Goal: Task Accomplishment & Management: Manage account settings

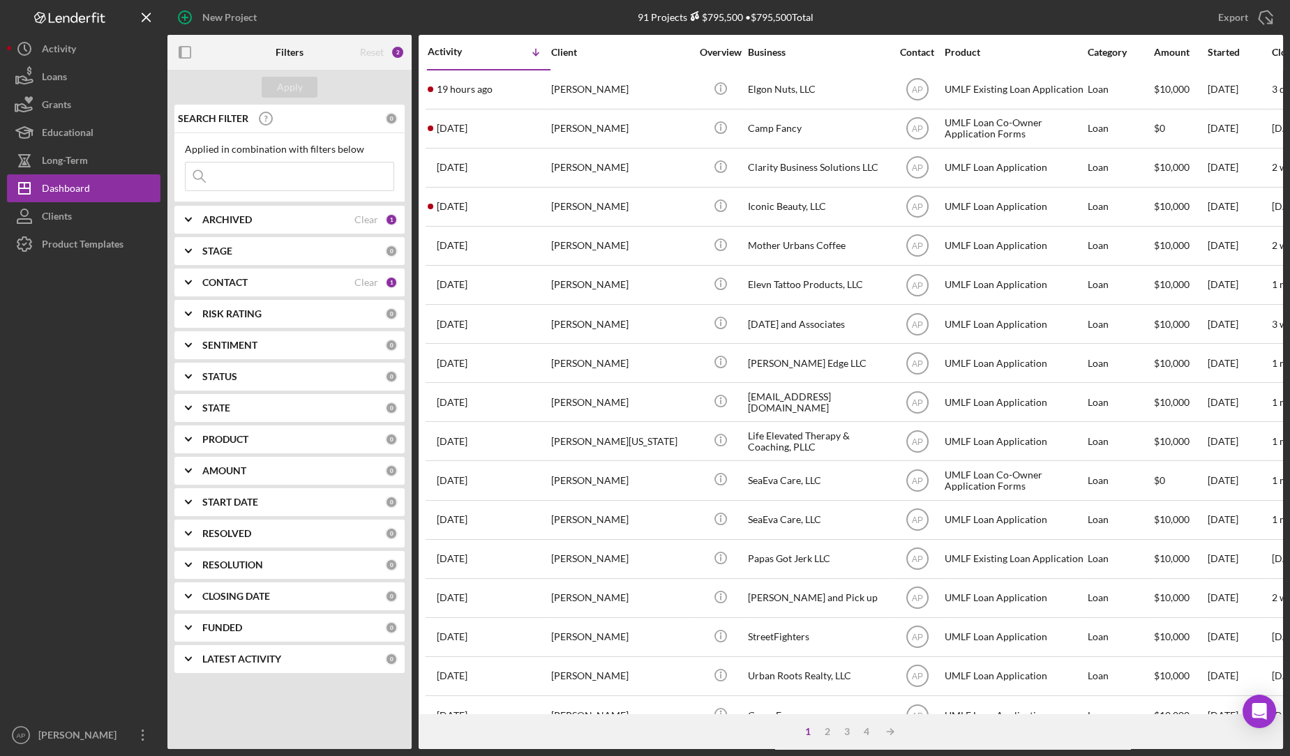
click at [273, 172] on input at bounding box center [290, 177] width 208 height 28
type input "ramalli"
click at [290, 80] on div "Apply" at bounding box center [290, 87] width 26 height 21
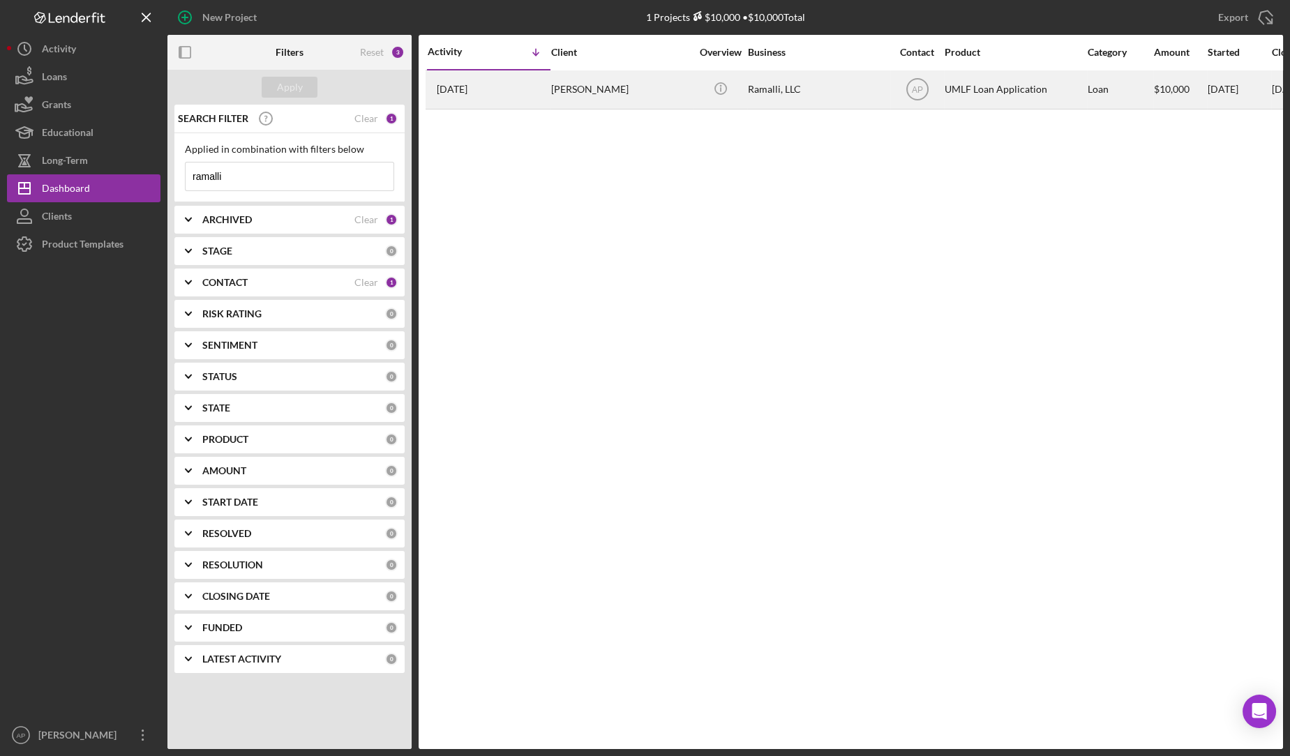
click at [624, 87] on div "[PERSON_NAME]" at bounding box center [621, 89] width 140 height 37
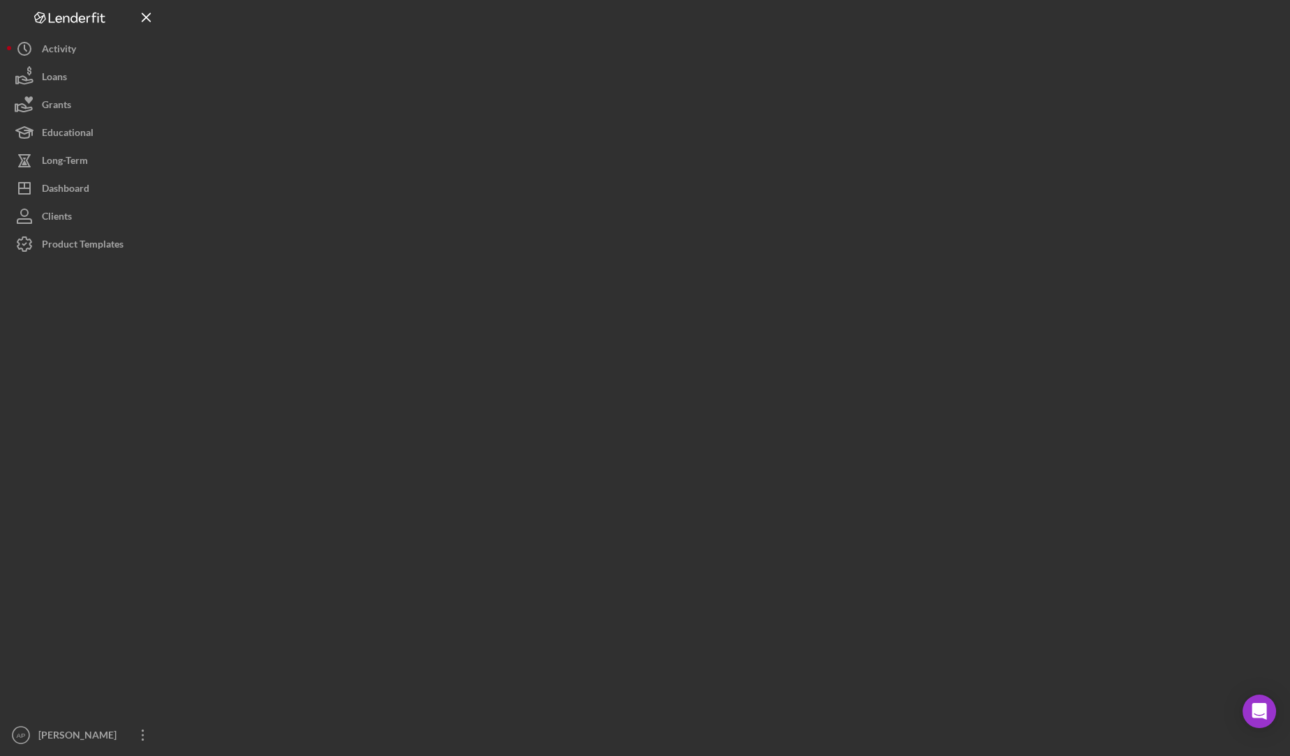
click at [624, 87] on div at bounding box center [724, 374] width 1115 height 749
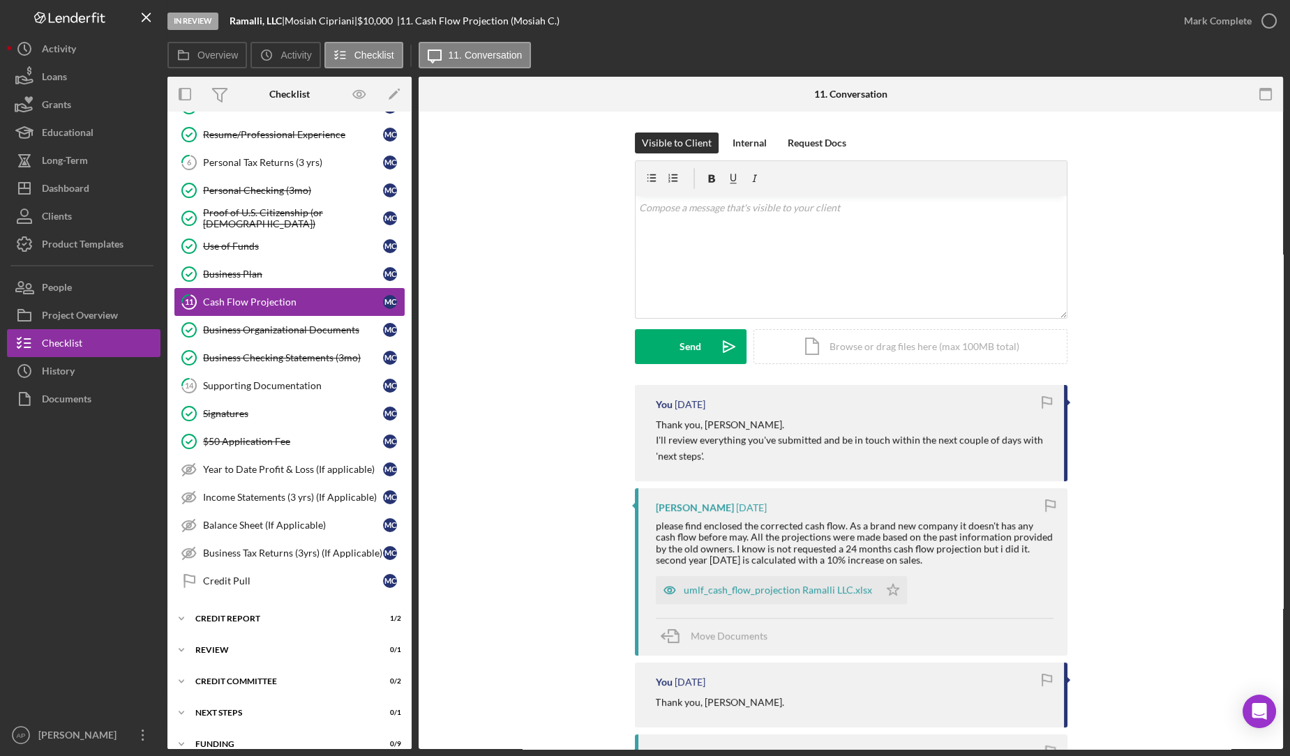
scroll to position [174, 0]
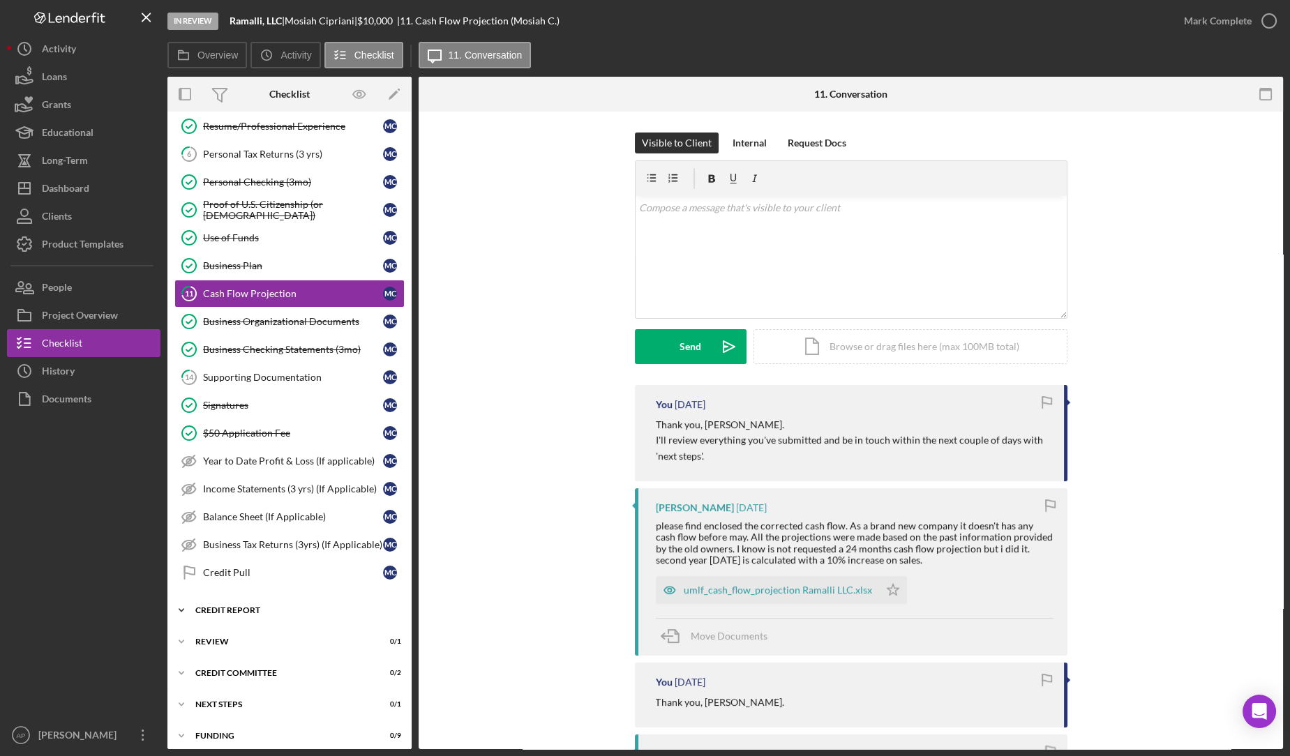
click at [212, 596] on div "Icon/Expander Credit report 1 / 2" at bounding box center [289, 610] width 244 height 28
click at [222, 567] on div "Credit Pull" at bounding box center [293, 572] width 180 height 11
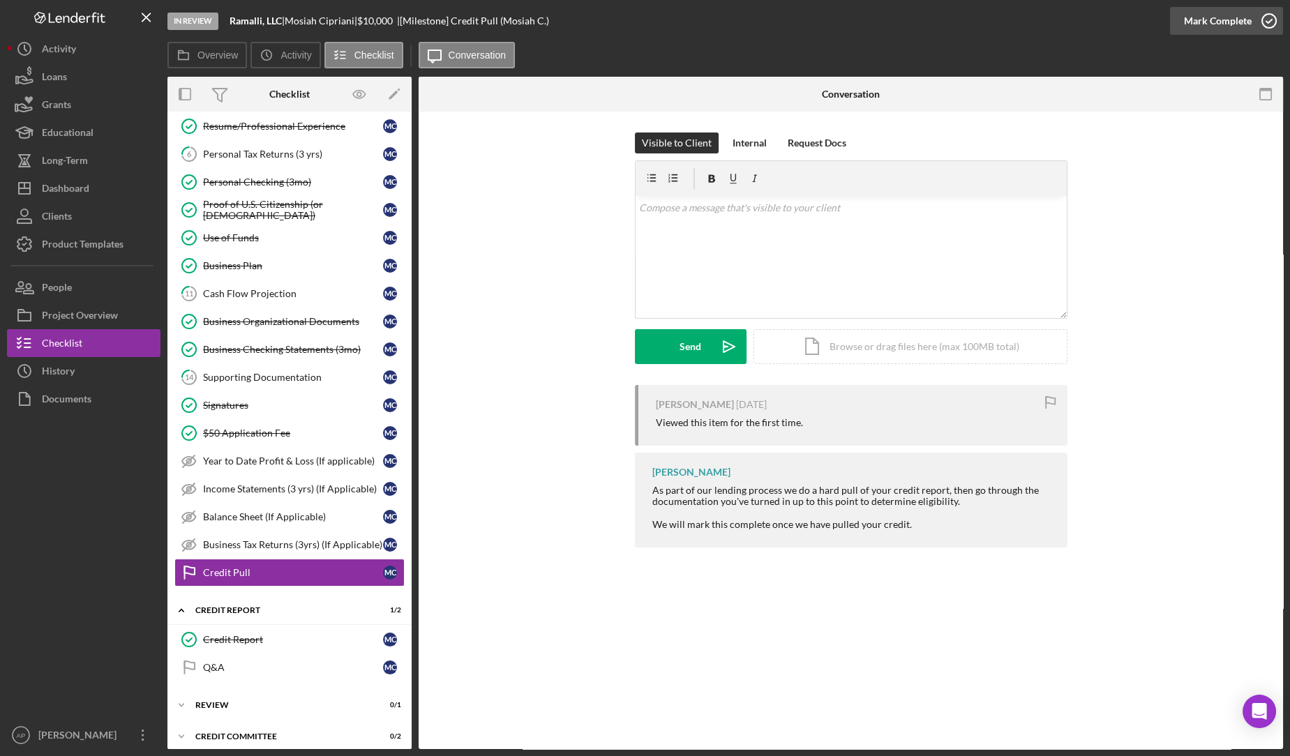
click at [1261, 24] on icon "button" at bounding box center [1269, 20] width 35 height 35
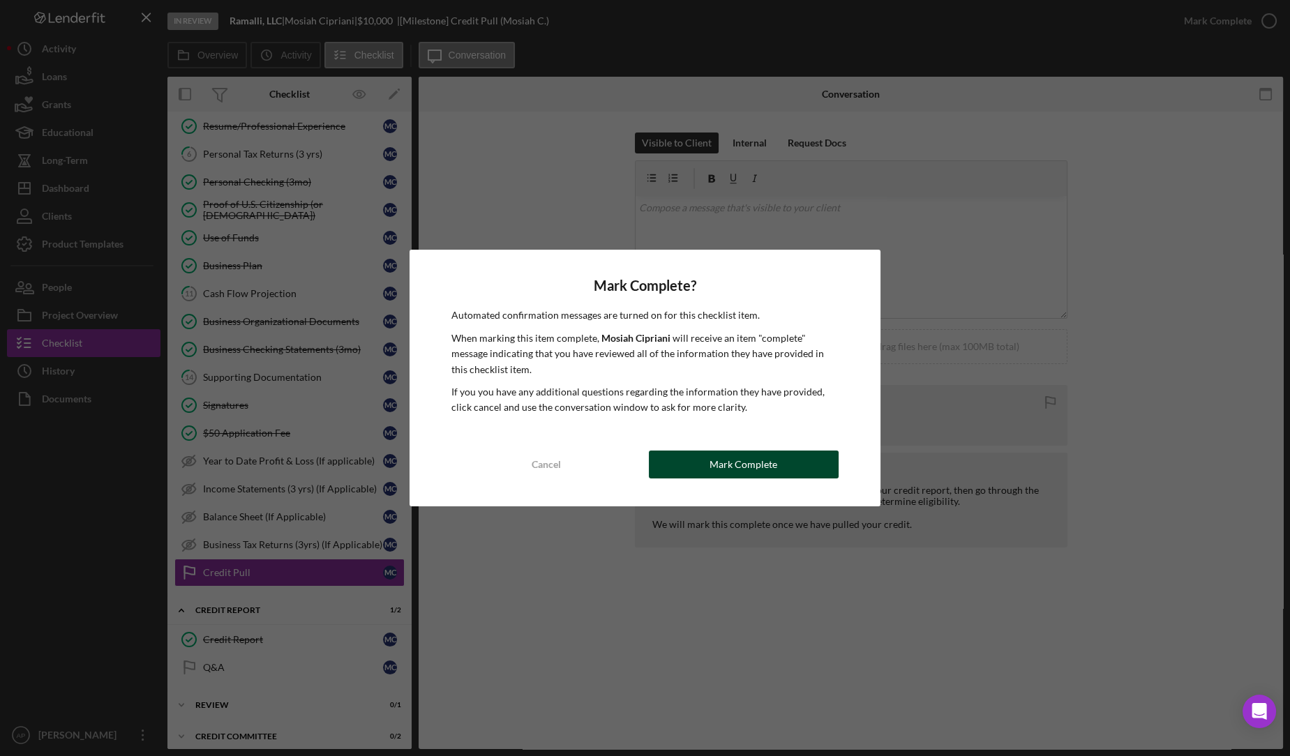
click at [700, 462] on button "Mark Complete" at bounding box center [744, 465] width 190 height 28
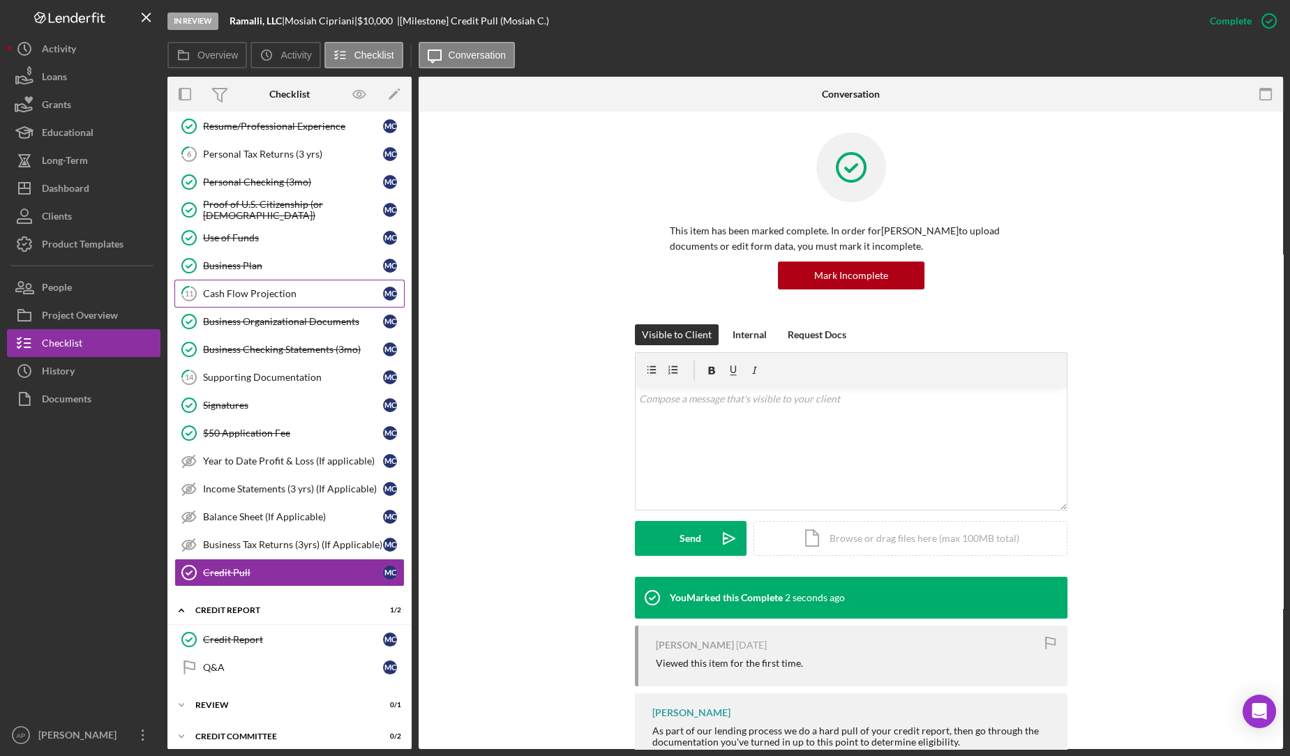
click at [303, 301] on link "11 Cash Flow Projection M C" at bounding box center [289, 294] width 230 height 28
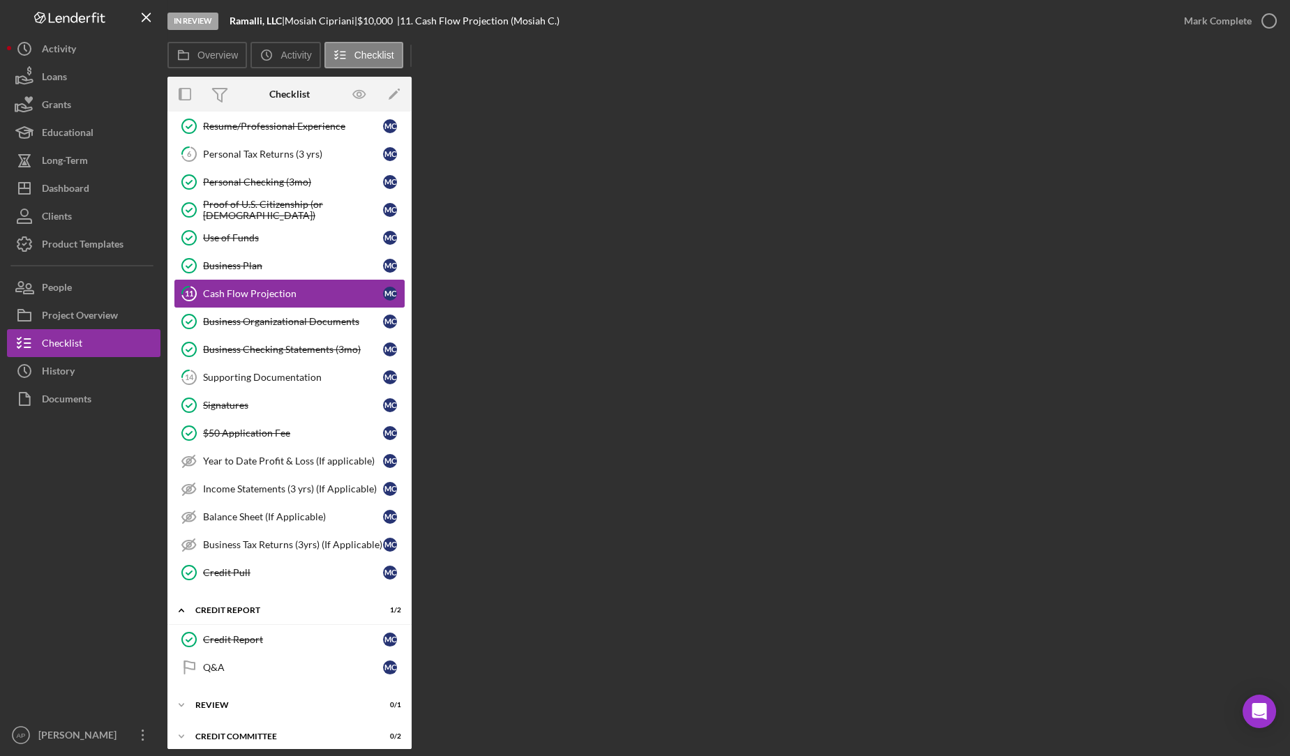
click at [303, 301] on link "11 Cash Flow Projection M C" at bounding box center [289, 294] width 230 height 28
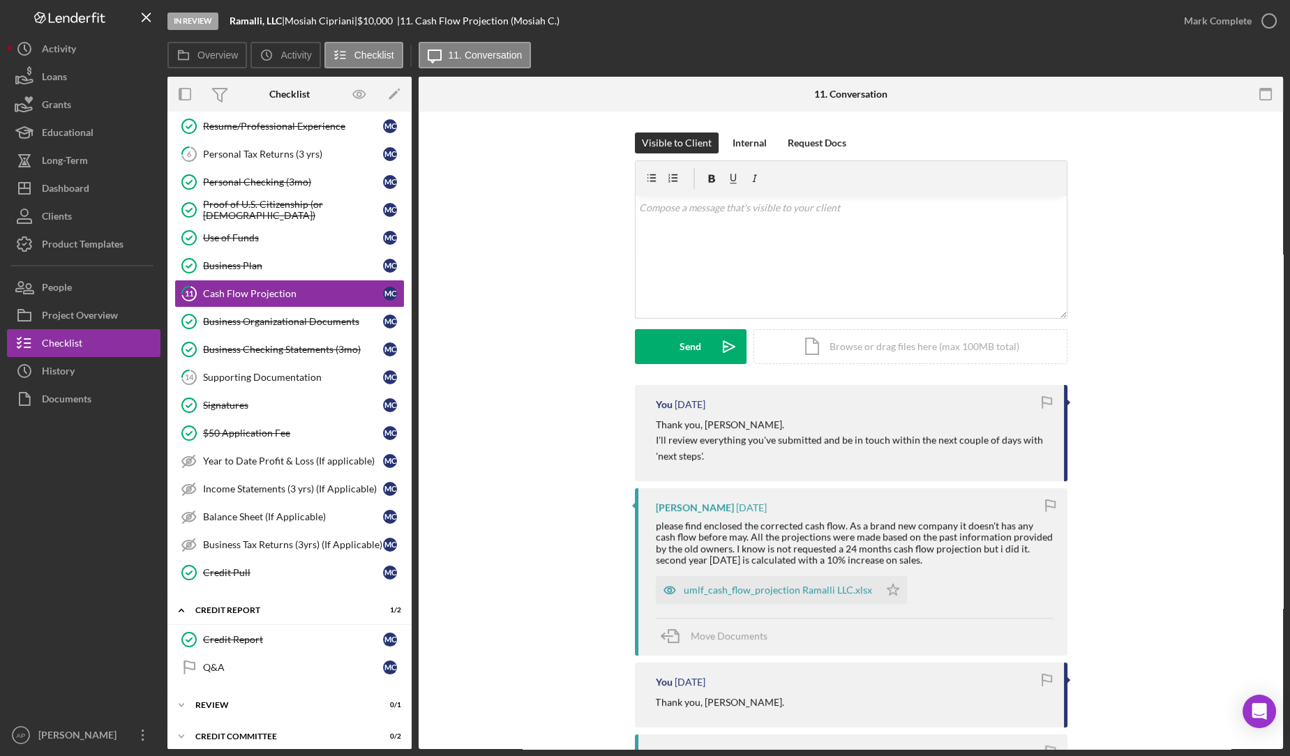
click at [765, 591] on div "umlf_cash_flow_projection Ramalli LLC.xlsx" at bounding box center [778, 590] width 188 height 11
click at [765, 591] on div "umlf_cash_flow_projection Ramalli LLC.xlsx Icon/Star" at bounding box center [855, 586] width 398 height 35
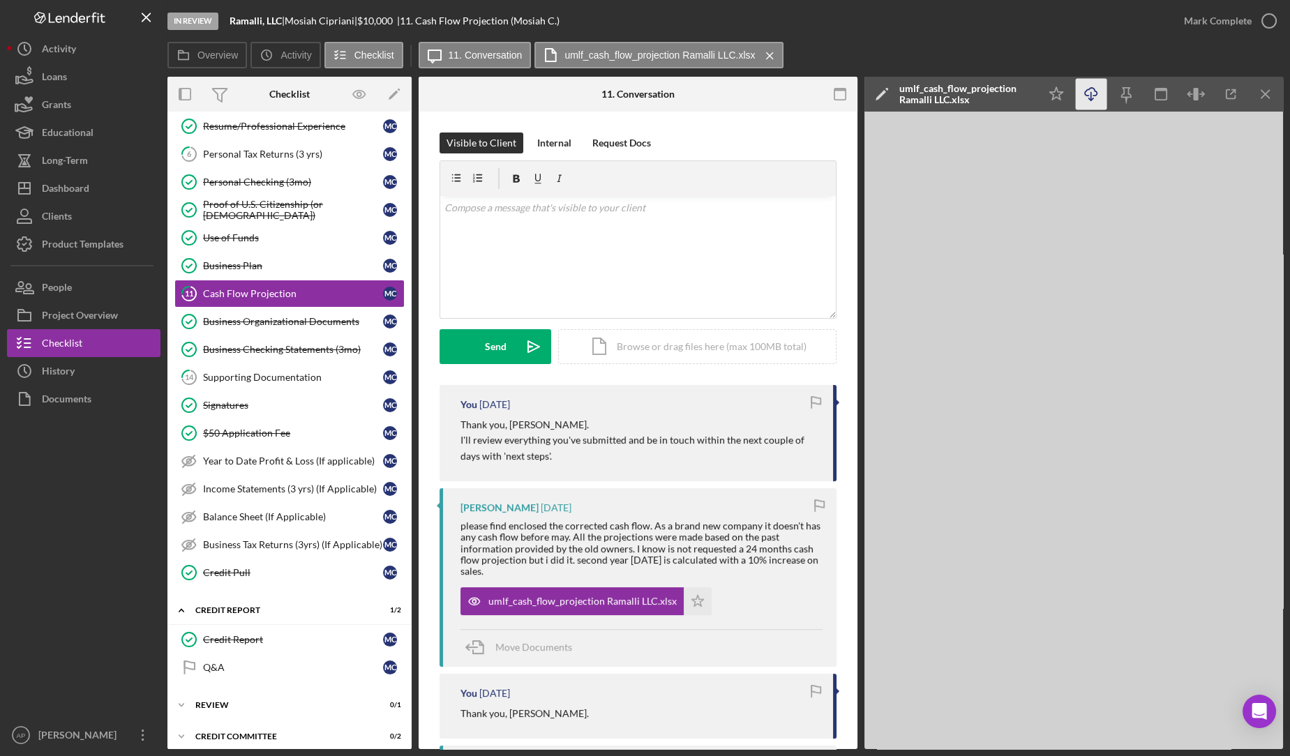
click at [1096, 106] on icon "Icon/Download" at bounding box center [1091, 94] width 31 height 31
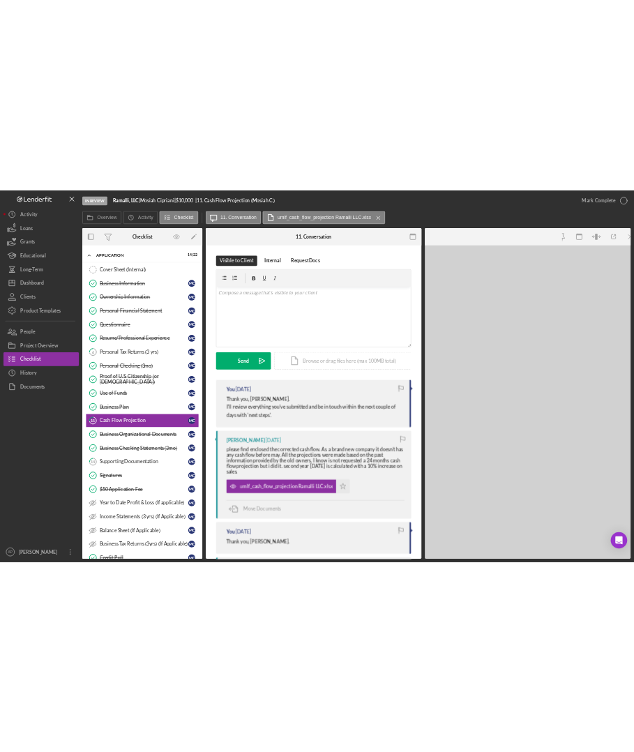
scroll to position [33, 0]
